Goal: Task Accomplishment & Management: Manage account settings

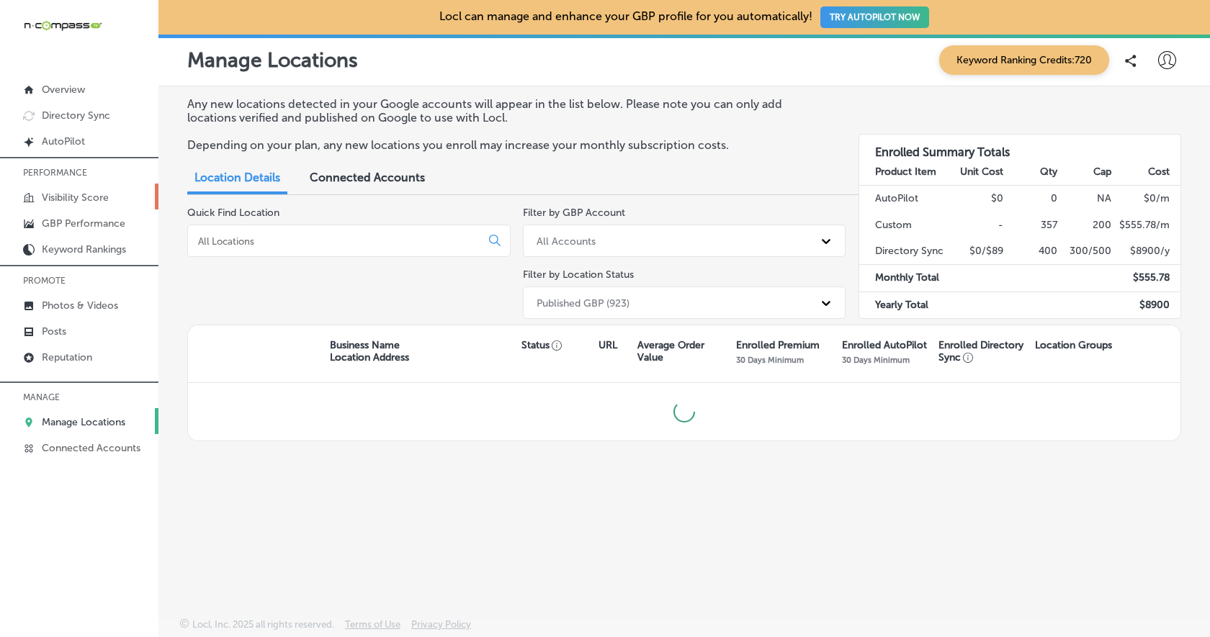
click at [84, 196] on p "Visibility Score" at bounding box center [75, 198] width 67 height 12
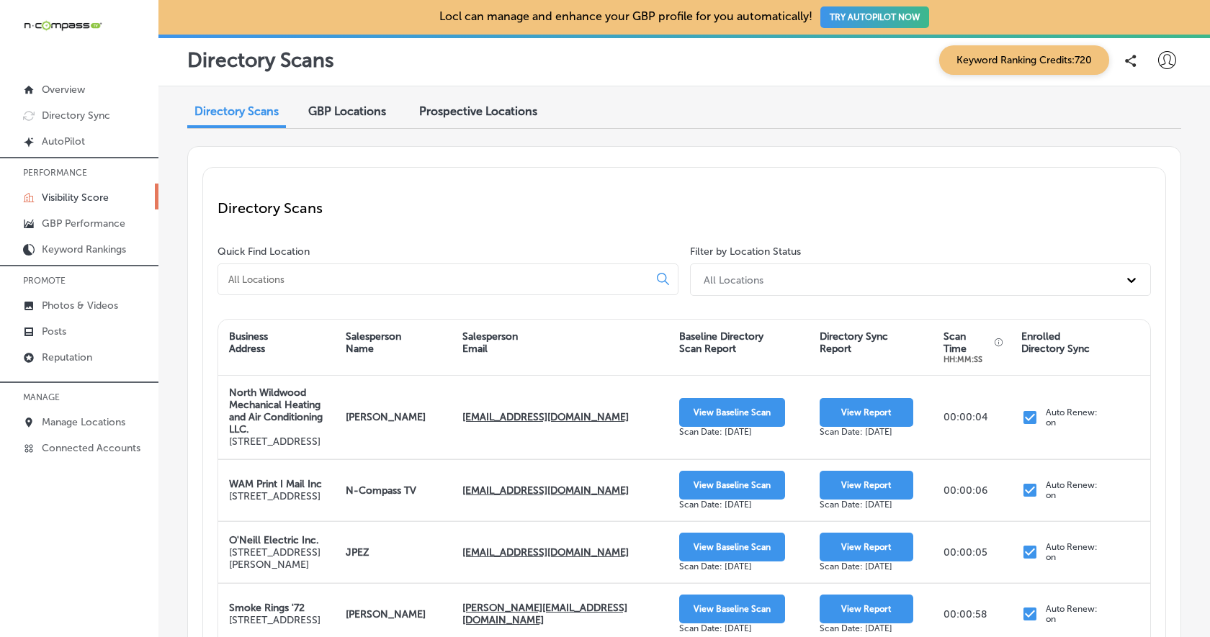
click at [1164, 57] on icon at bounding box center [1167, 60] width 18 height 18
click at [1149, 195] on li "Log Out" at bounding box center [1140, 185] width 99 height 33
